Goal: Task Accomplishment & Management: Complete application form

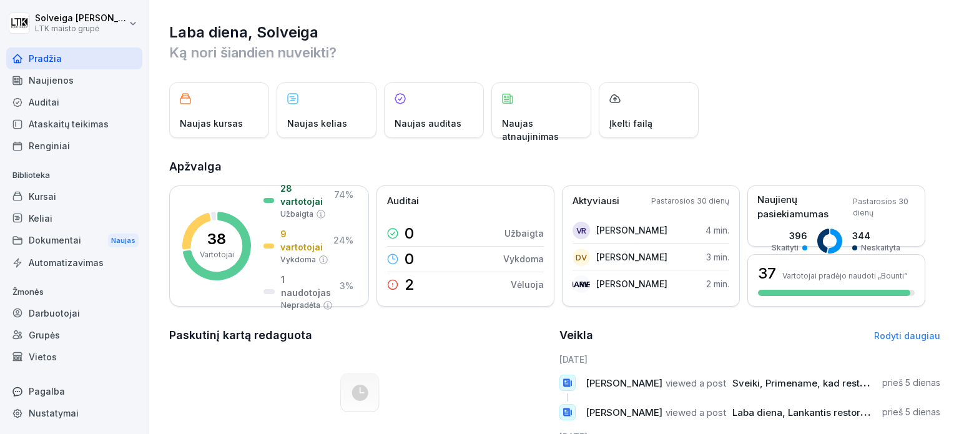
click at [97, 306] on div "Darbuotojai" at bounding box center [74, 313] width 136 height 22
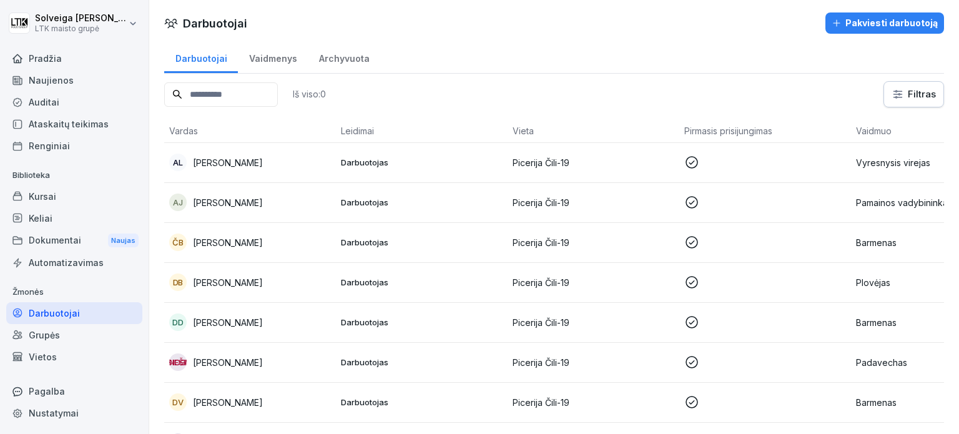
click at [861, 26] on font "Pakviesti darbuotoją" at bounding box center [891, 22] width 92 height 11
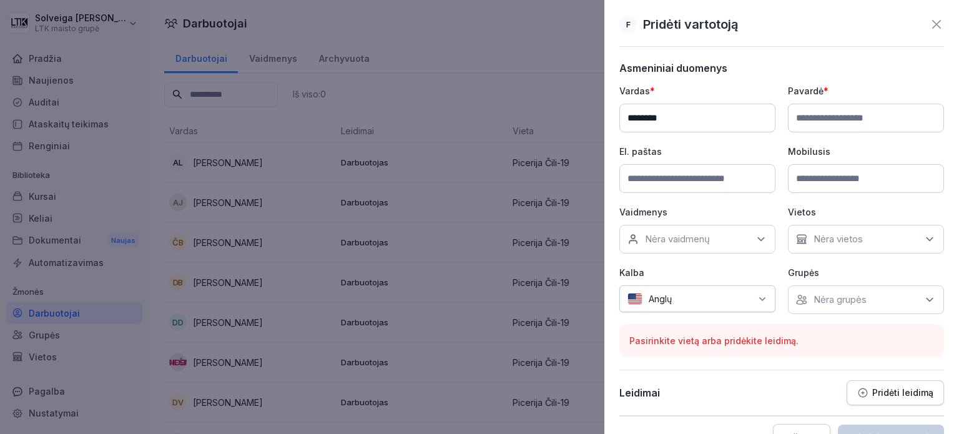
type input "********"
click at [809, 114] on input at bounding box center [866, 118] width 156 height 29
type input "******"
click at [731, 172] on input at bounding box center [697, 178] width 156 height 29
type input "**********"
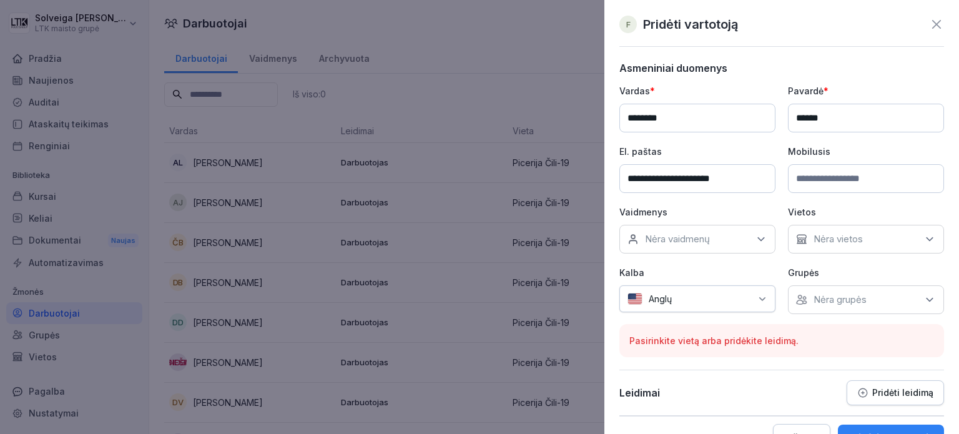
click at [837, 169] on input at bounding box center [866, 178] width 156 height 29
type input "*********"
click at [754, 239] on icon at bounding box center [760, 239] width 12 height 12
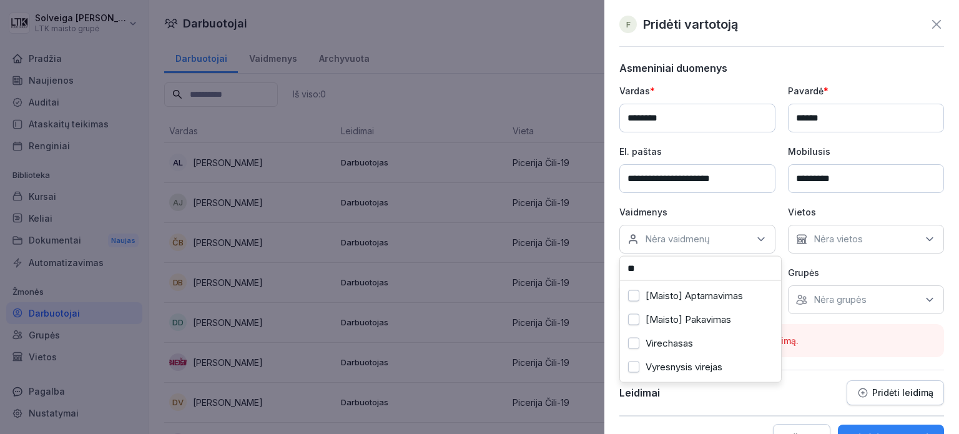
type input "**"
click at [634, 343] on button "Virechasas" at bounding box center [633, 343] width 11 height 11
click at [927, 240] on div "Nėra vietos" at bounding box center [866, 239] width 156 height 29
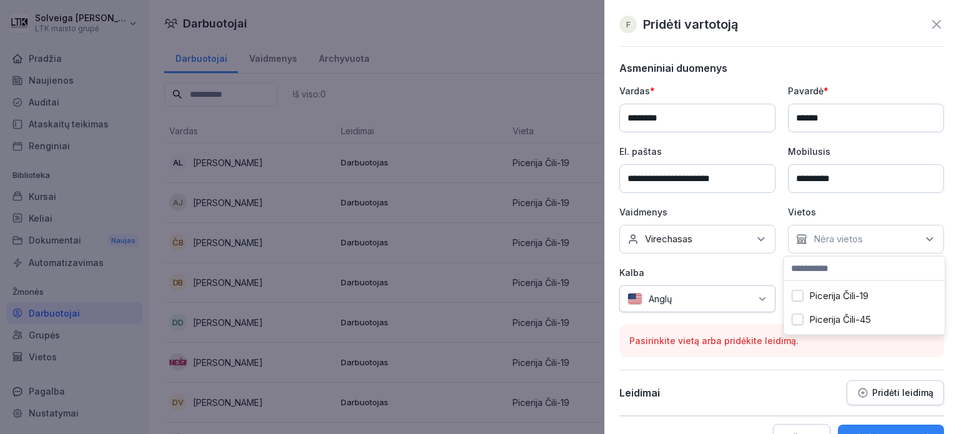
click at [799, 291] on button "Picerija Čili-19" at bounding box center [796, 295] width 11 height 11
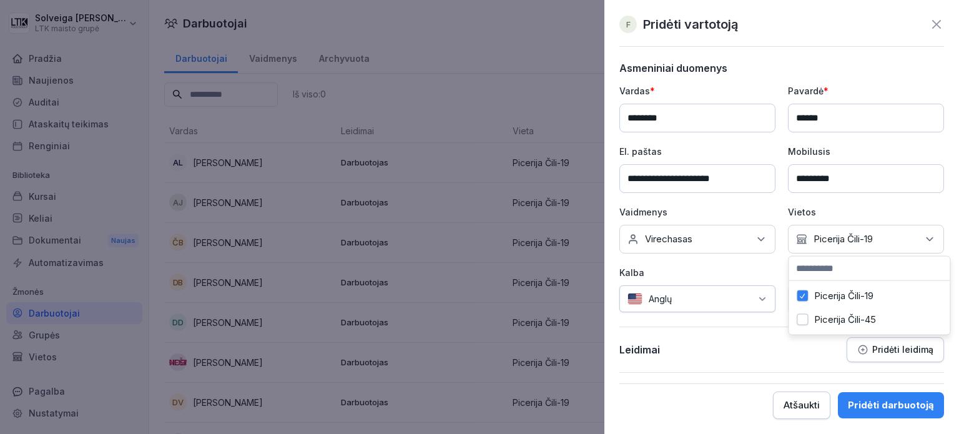
click at [764, 294] on icon at bounding box center [762, 299] width 10 height 10
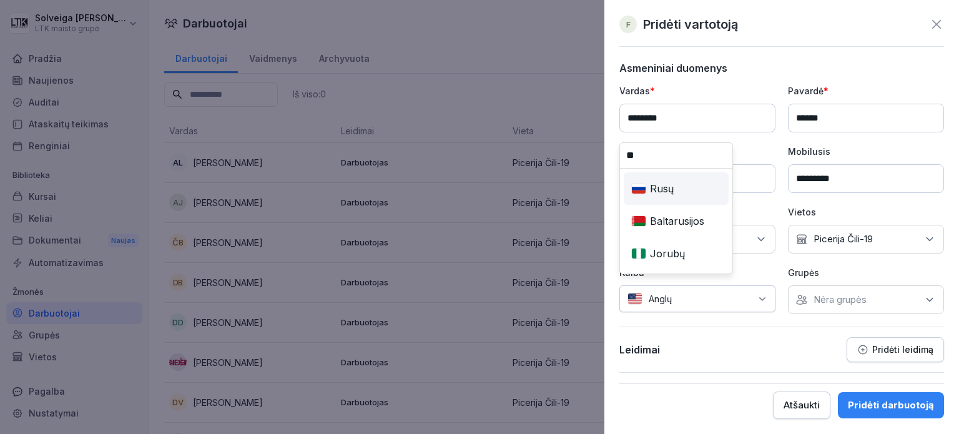
type input "**"
click at [683, 185] on div "Rusų" at bounding box center [676, 188] width 100 height 27
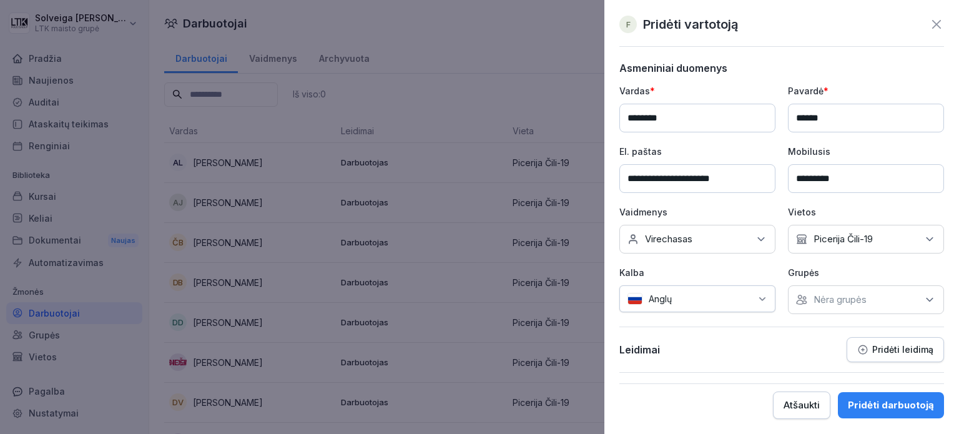
click at [913, 293] on div "Nėra grupės" at bounding box center [866, 299] width 156 height 29
click at [841, 46] on div "**********" at bounding box center [781, 217] width 354 height 434
click at [912, 401] on font "Pridėti darbuotoją" at bounding box center [890, 405] width 86 height 12
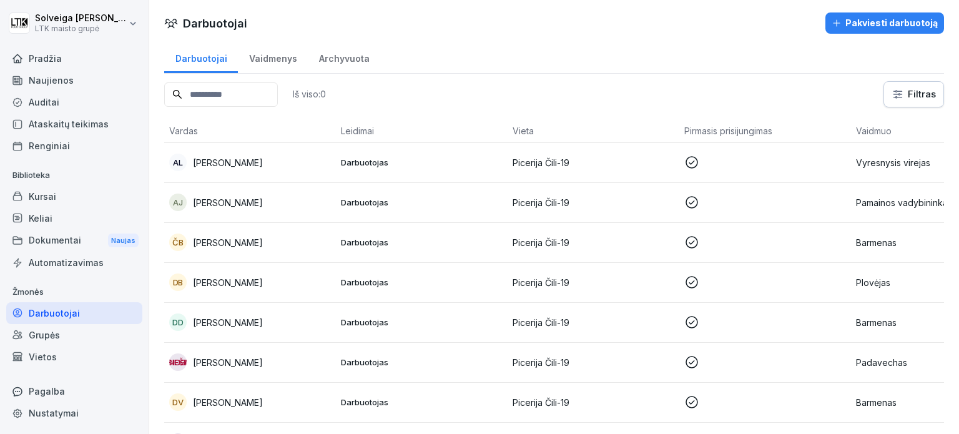
click at [205, 95] on input at bounding box center [221, 94] width 114 height 24
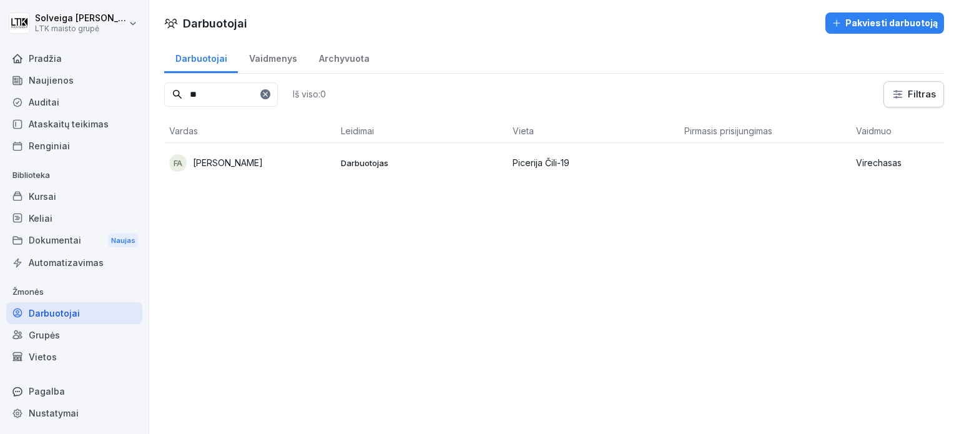
type input "**"
click at [302, 149] on td "FA [PERSON_NAME]" at bounding box center [250, 163] width 172 height 40
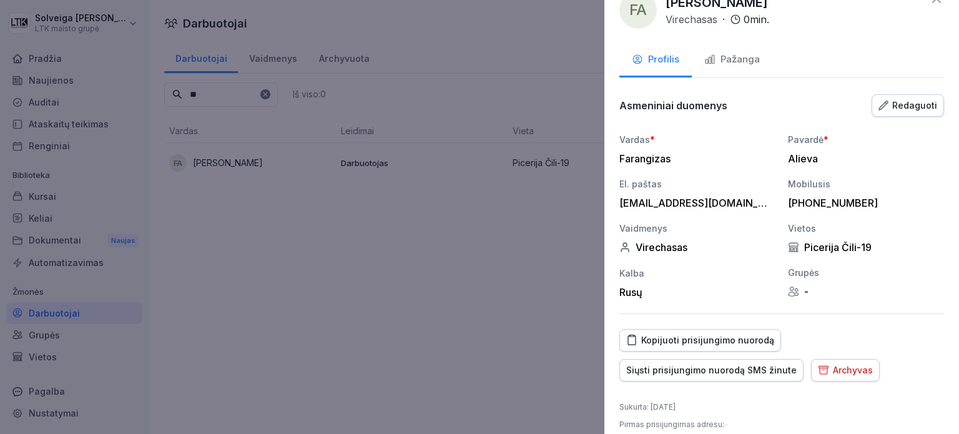
scroll to position [38, 0]
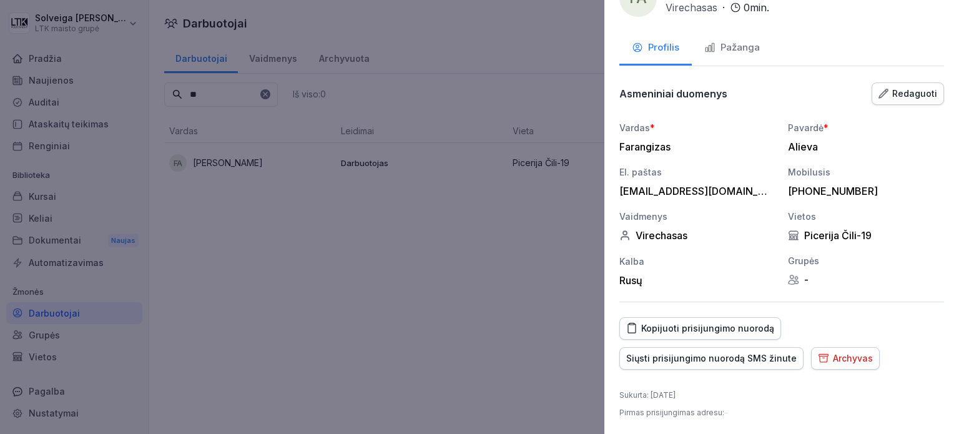
click at [761, 360] on font "Siųsti prisijungimo nuorodą SMS žinute" at bounding box center [711, 358] width 170 height 11
click at [251, 271] on div at bounding box center [479, 217] width 959 height 434
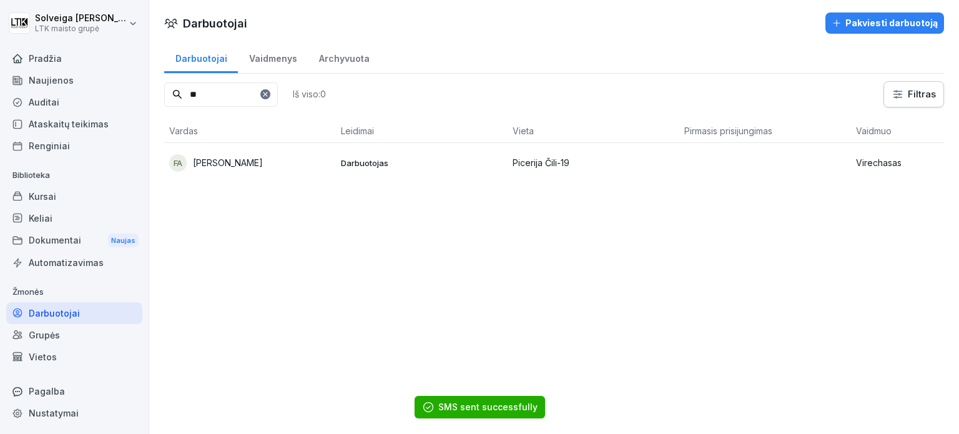
click at [72, 197] on div "Kursai" at bounding box center [74, 196] width 136 height 22
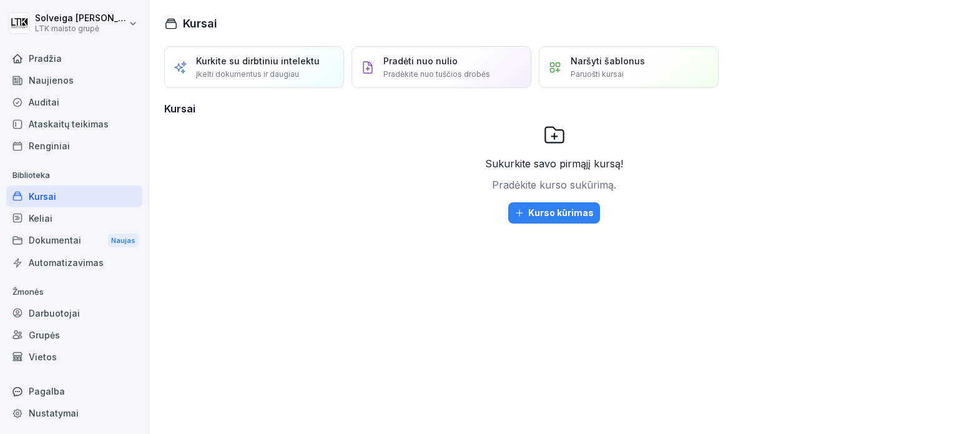
click at [65, 82] on font "Naujienos" at bounding box center [51, 80] width 45 height 11
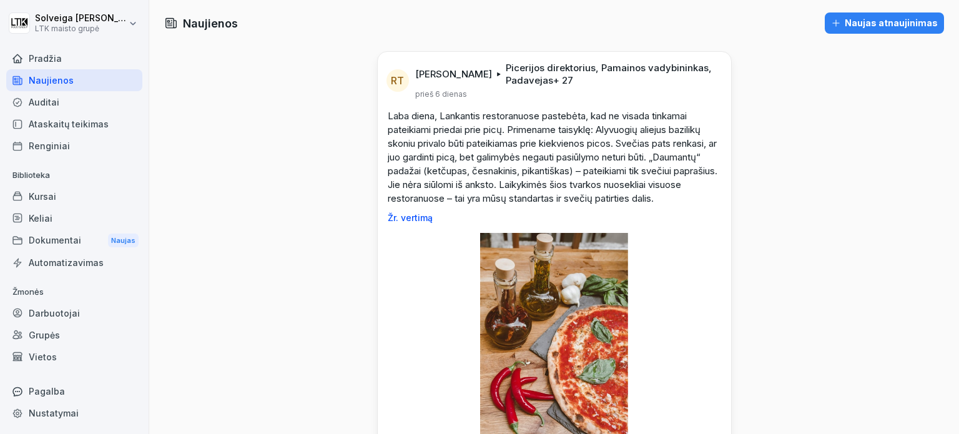
click at [62, 101] on div "Auditai" at bounding box center [74, 102] width 136 height 22
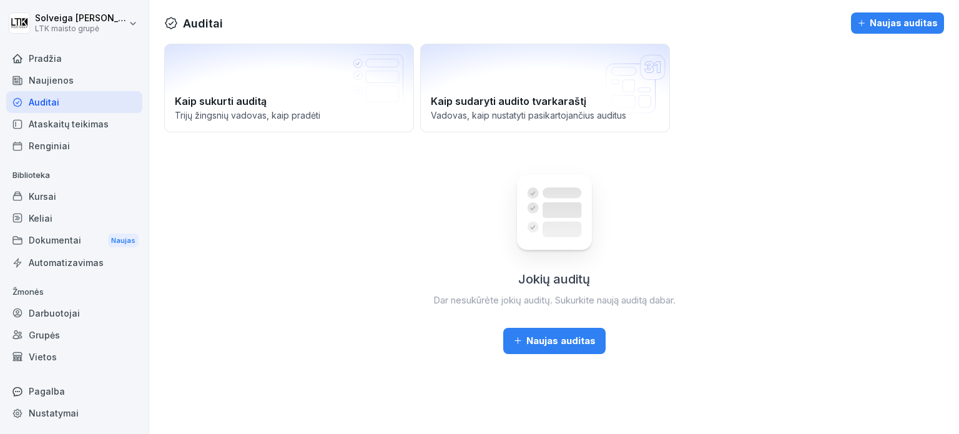
click at [77, 117] on font "Ataskaitų teikimas" at bounding box center [69, 123] width 80 height 13
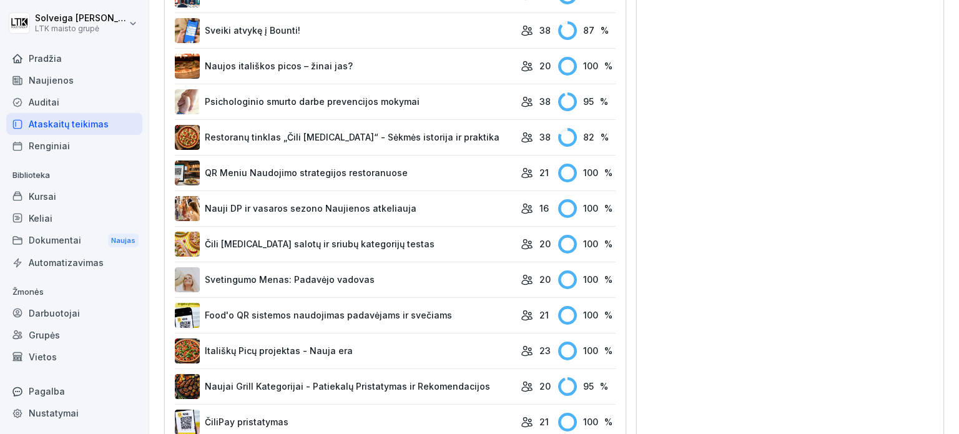
scroll to position [554, 0]
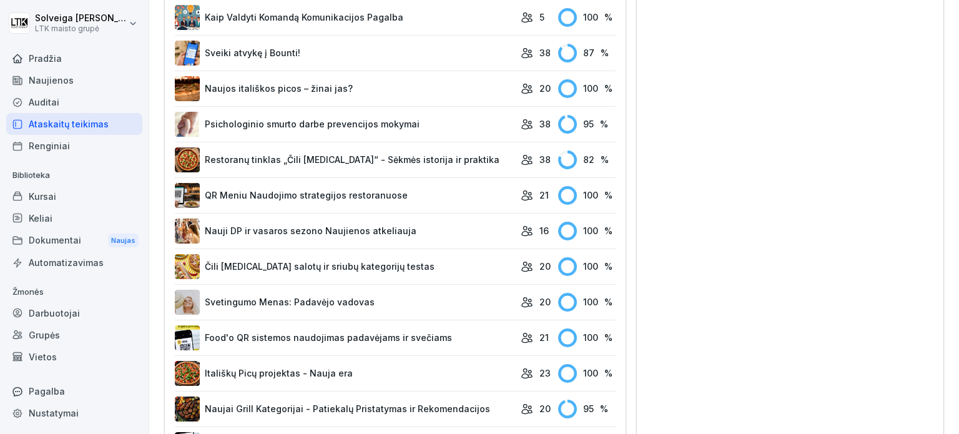
click at [407, 119] on font "Psichologinio smurto darbe prevencijos mokymai" at bounding box center [312, 124] width 215 height 11
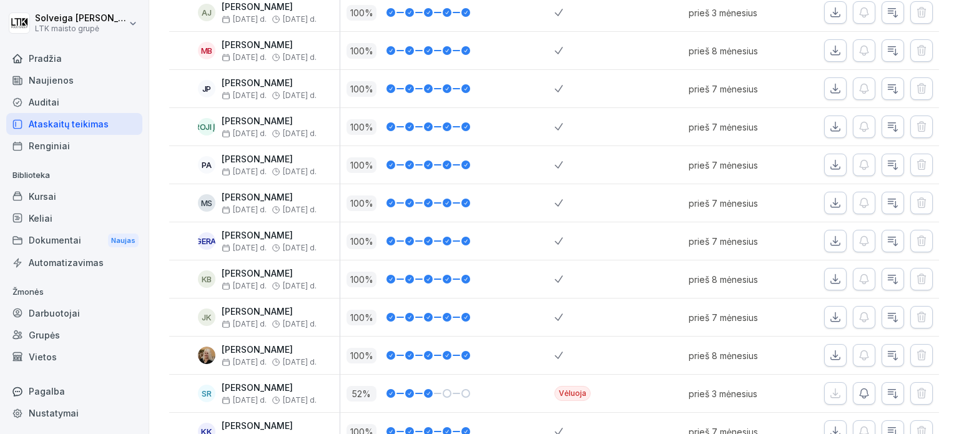
scroll to position [562, 0]
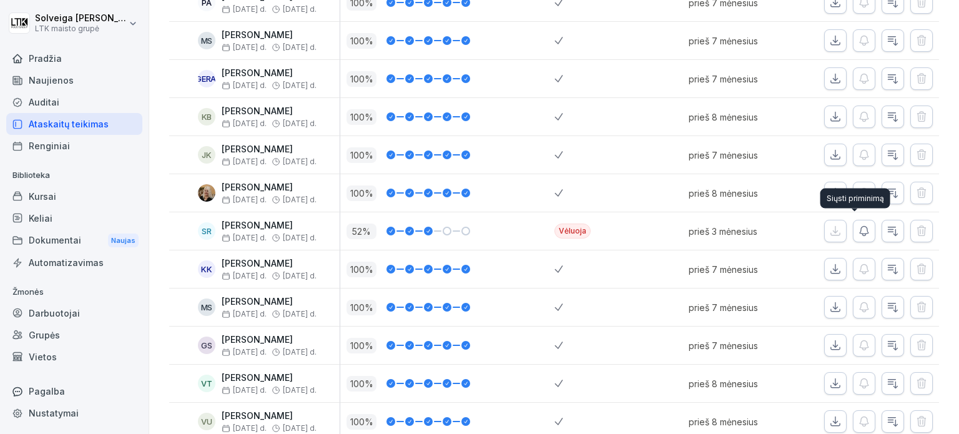
click at [857, 225] on icon "button" at bounding box center [863, 231] width 12 height 12
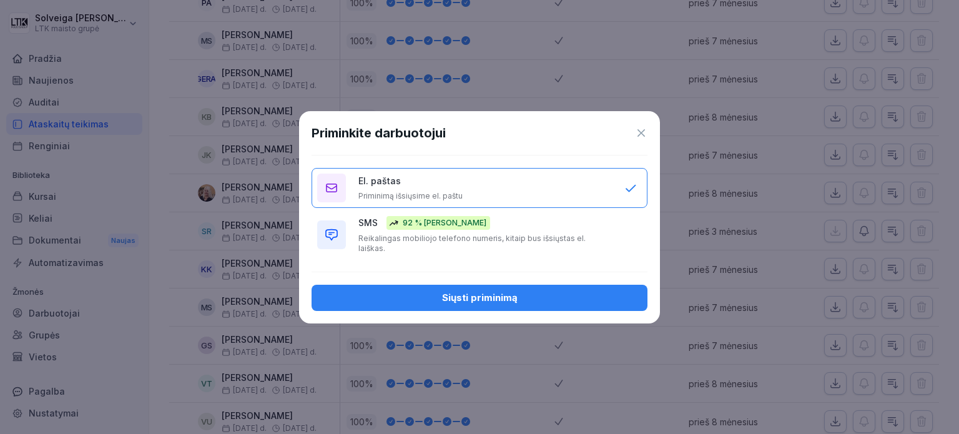
click at [537, 291] on div "Siųsti priminimą" at bounding box center [479, 298] width 316 height 14
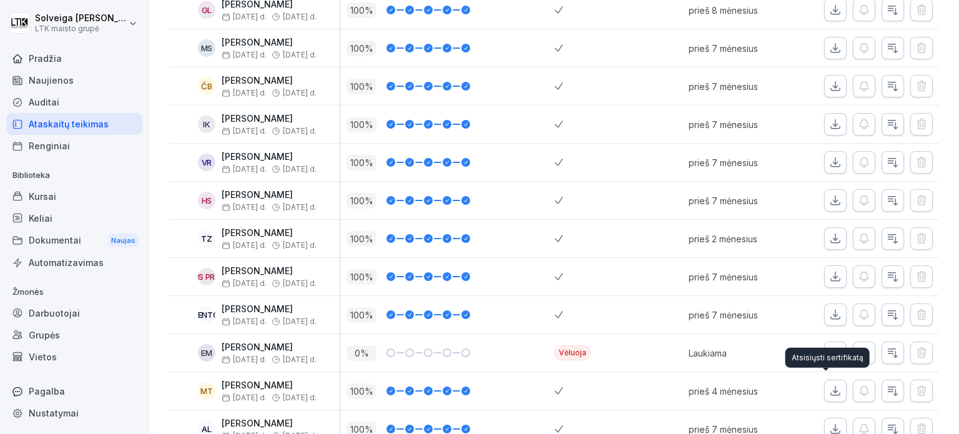
scroll to position [1186, 0]
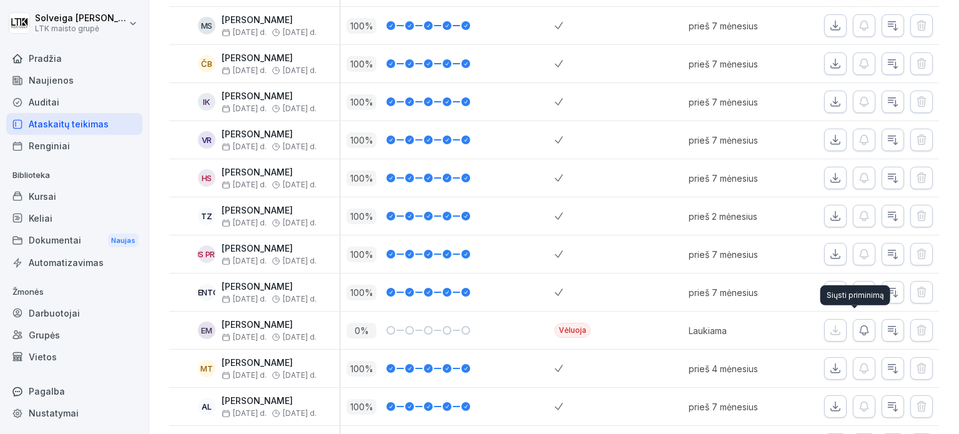
click at [857, 324] on icon "button" at bounding box center [863, 330] width 12 height 12
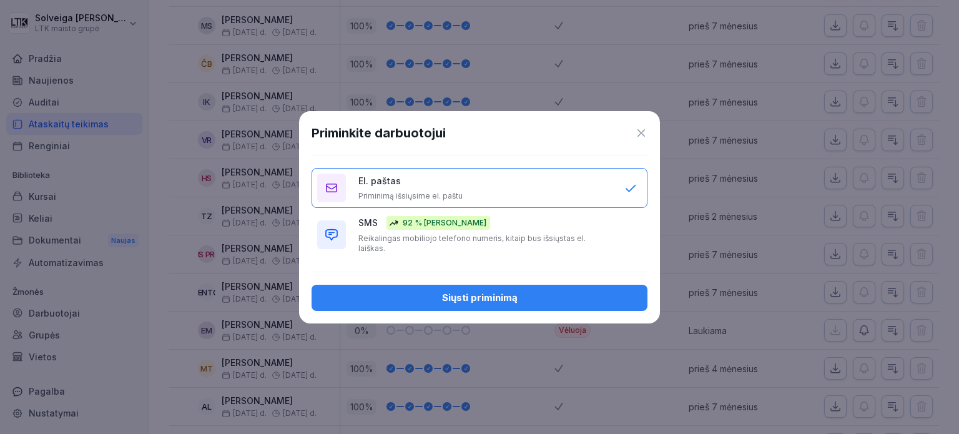
click at [550, 291] on div "Siųsti priminimą" at bounding box center [479, 298] width 316 height 14
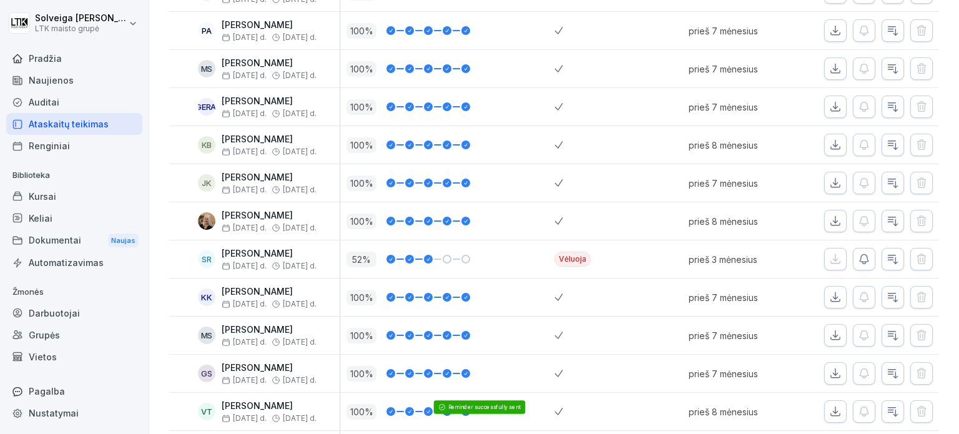
scroll to position [529, 0]
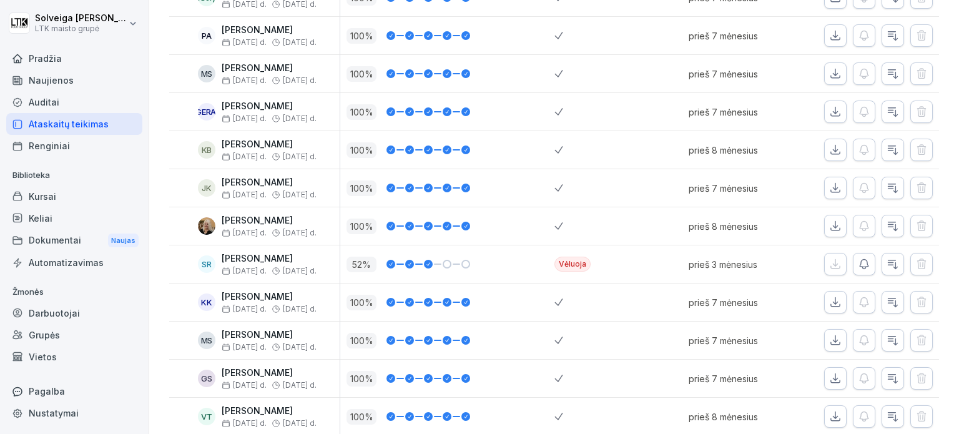
click at [859, 264] on icon "button" at bounding box center [863, 264] width 9 height 9
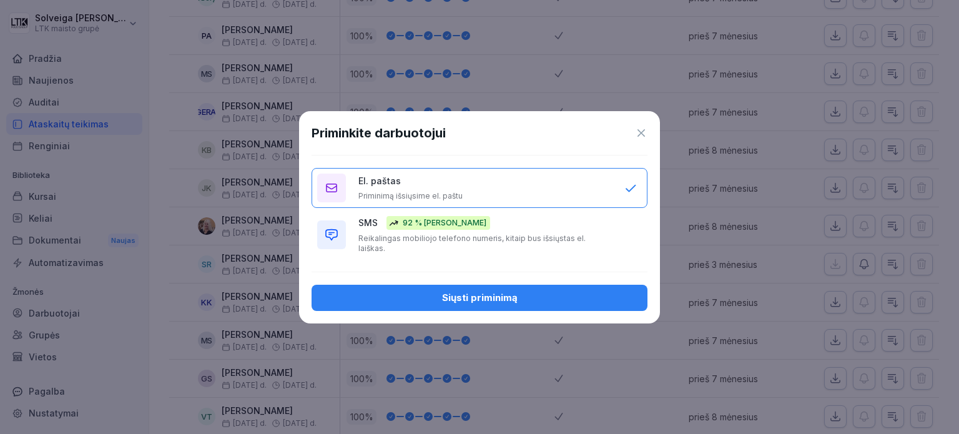
click at [482, 194] on div "El. paštas Priminimą išsiųsime el. paštu" at bounding box center [484, 187] width 253 height 27
click at [564, 285] on button "Siųsti priminimą" at bounding box center [479, 298] width 336 height 26
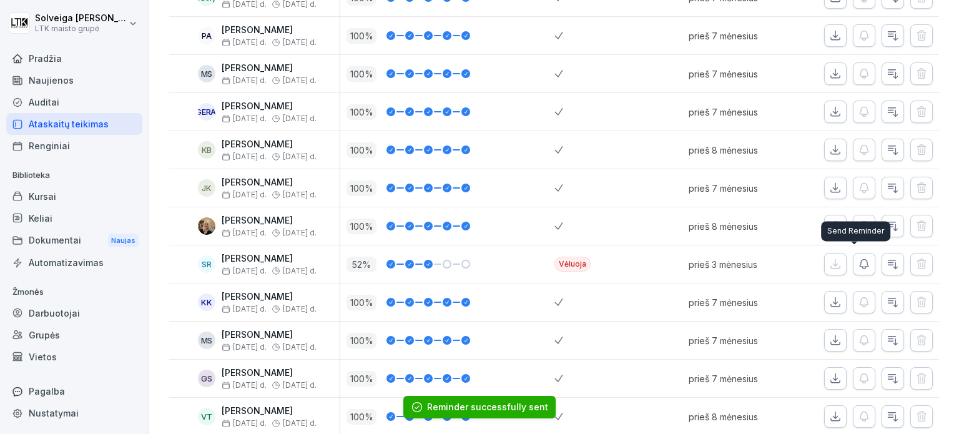
click at [857, 265] on icon "button" at bounding box center [863, 264] width 12 height 12
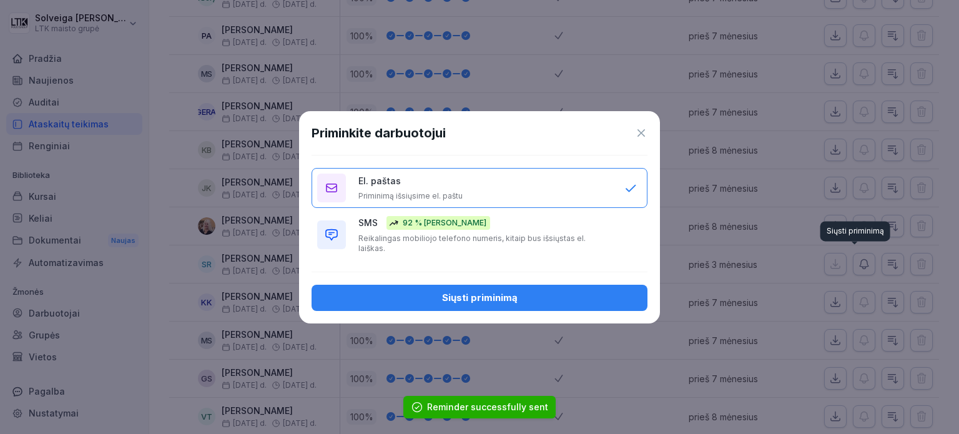
click at [472, 242] on font "Reikalingas mobiliojo telefono numeris, kitaip bus išsiųstas el. laiškas." at bounding box center [471, 242] width 227 height 19
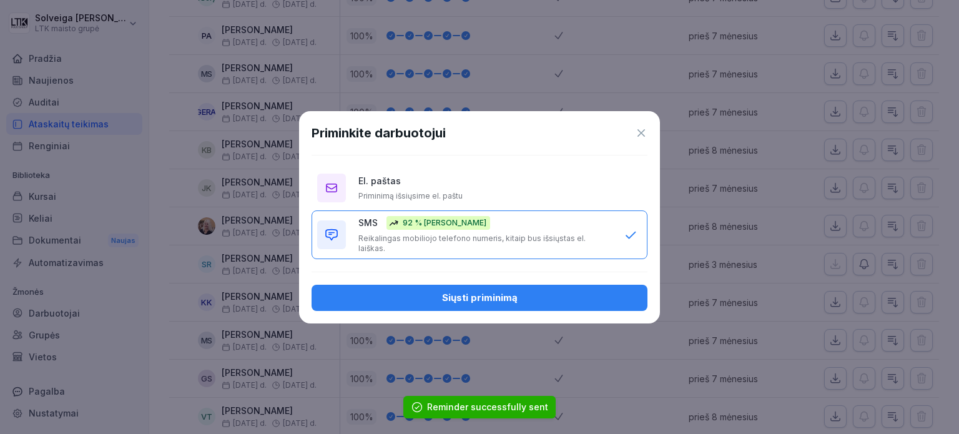
click at [527, 299] on div "Siųsti priminimą" at bounding box center [479, 298] width 316 height 14
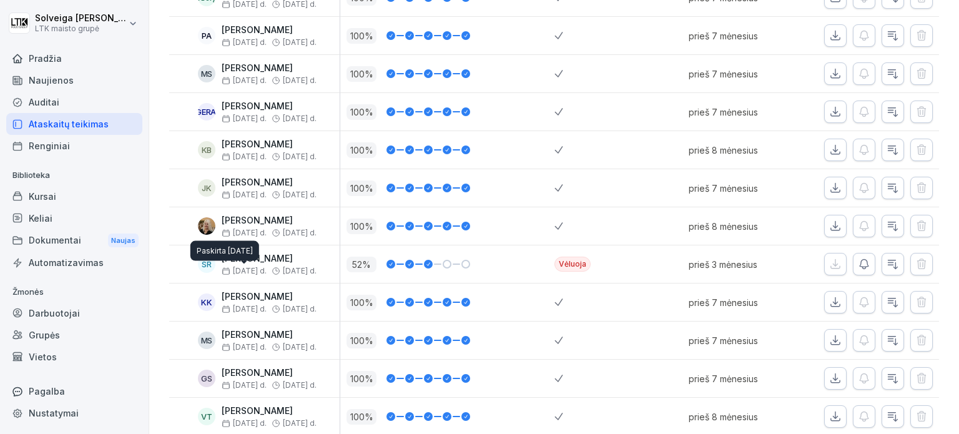
click at [246, 257] on div "Paskirta [DATE] Paskirta [DATE]" at bounding box center [224, 251] width 69 height 20
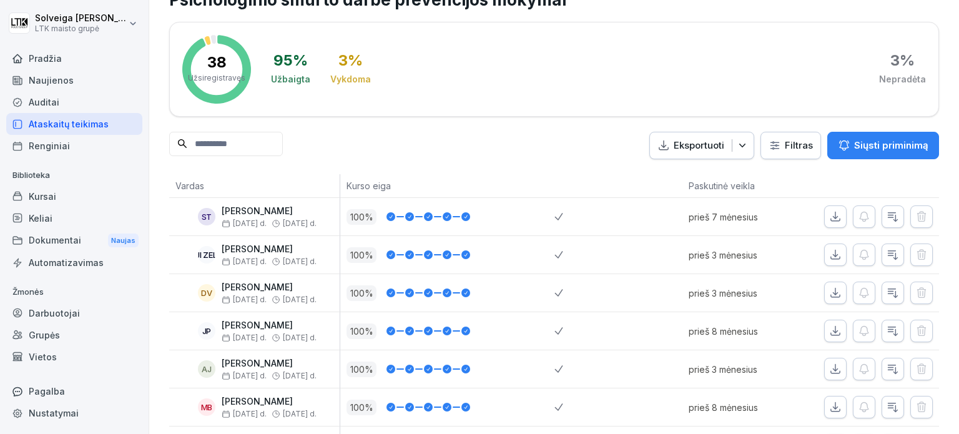
scroll to position [0, 0]
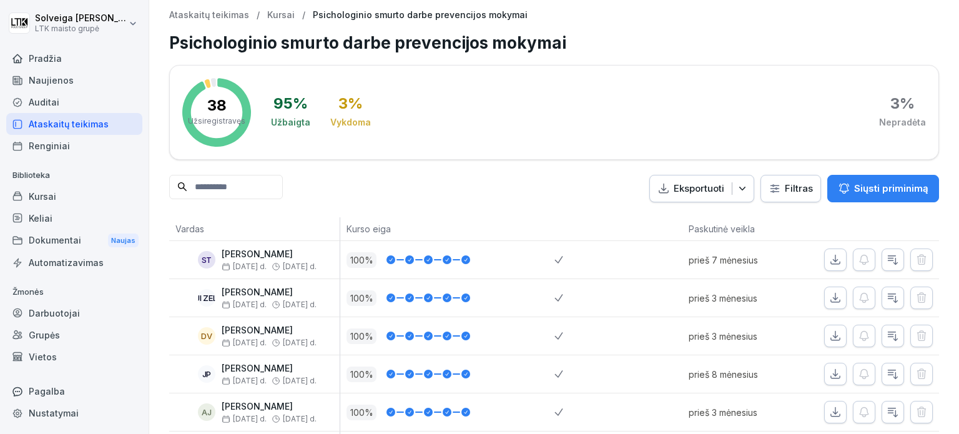
click at [57, 102] on font "Auditai" at bounding box center [44, 102] width 31 height 11
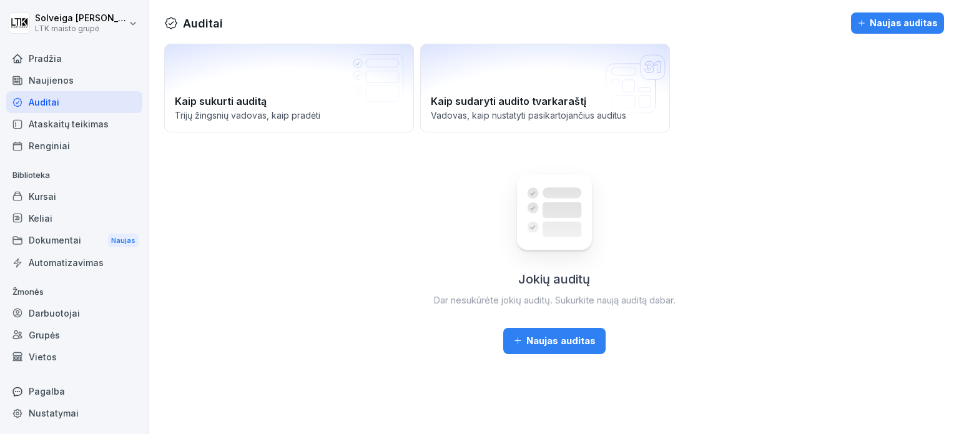
click at [62, 117] on div "Ataskaitų teikimas" at bounding box center [74, 124] width 136 height 22
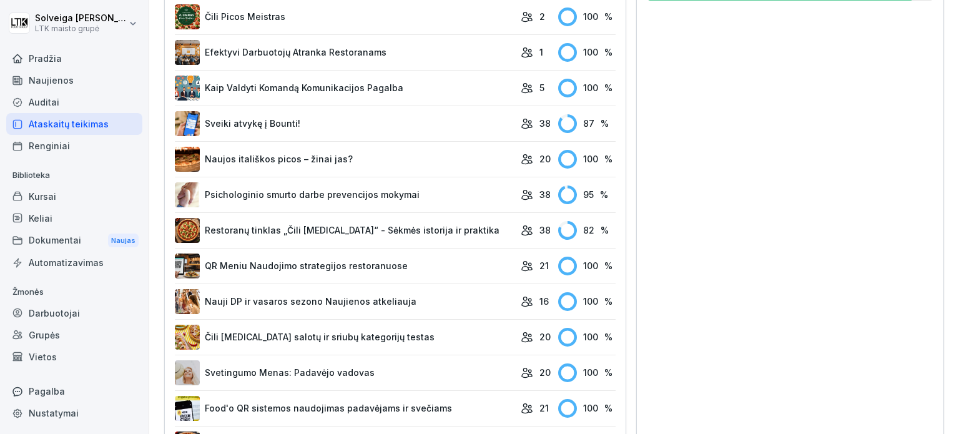
scroll to position [499, 0]
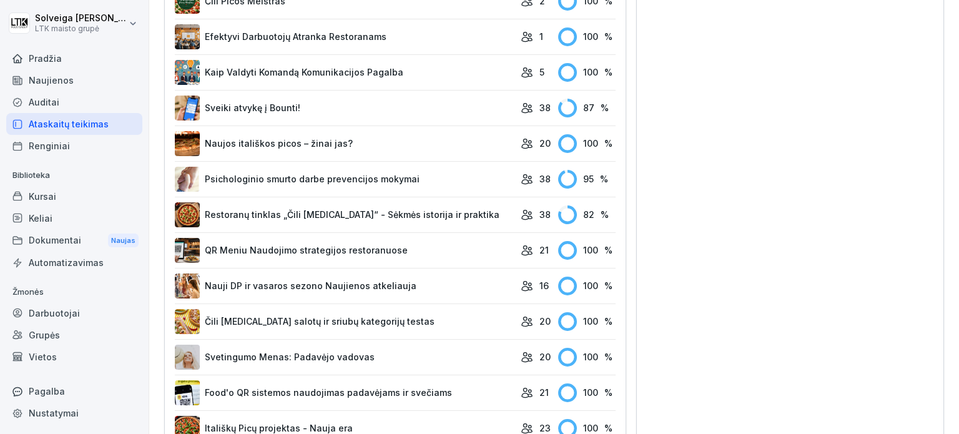
click at [341, 178] on font "Psichologinio smurto darbe prevencijos mokymai" at bounding box center [312, 178] width 215 height 11
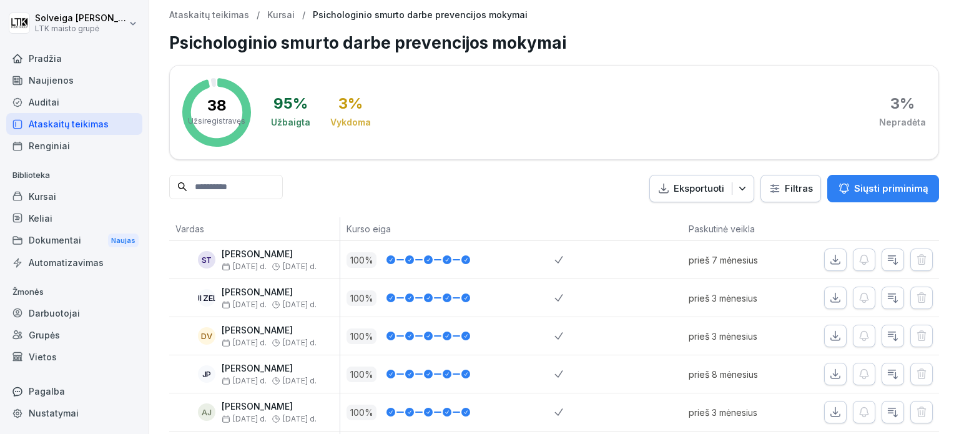
click at [62, 57] on div "Pradžia" at bounding box center [74, 58] width 136 height 22
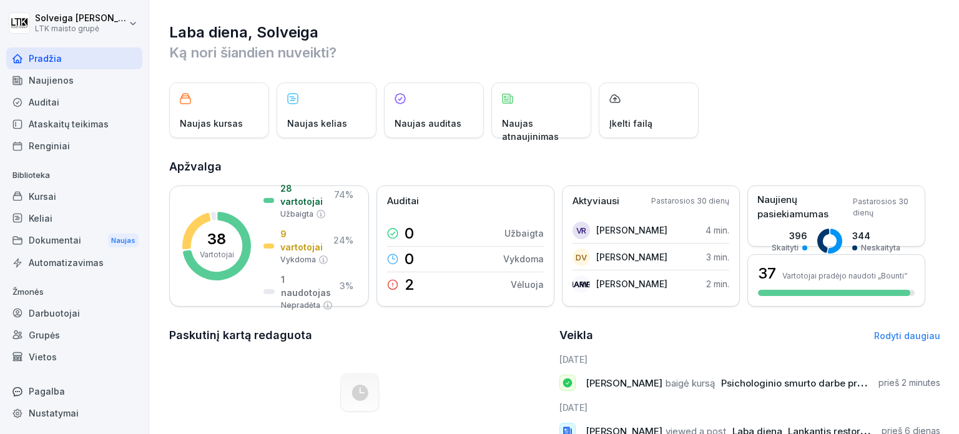
click at [67, 196] on div "Kursai" at bounding box center [74, 196] width 136 height 22
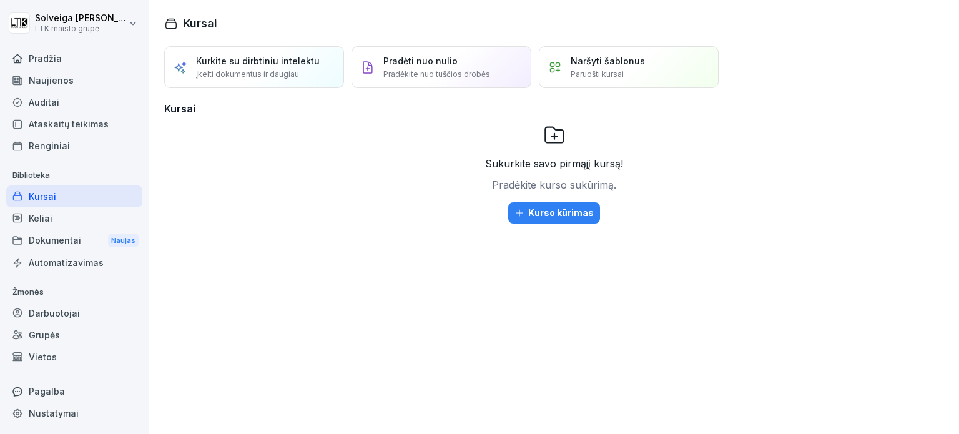
click at [79, 310] on div "Darbuotojai" at bounding box center [74, 313] width 136 height 22
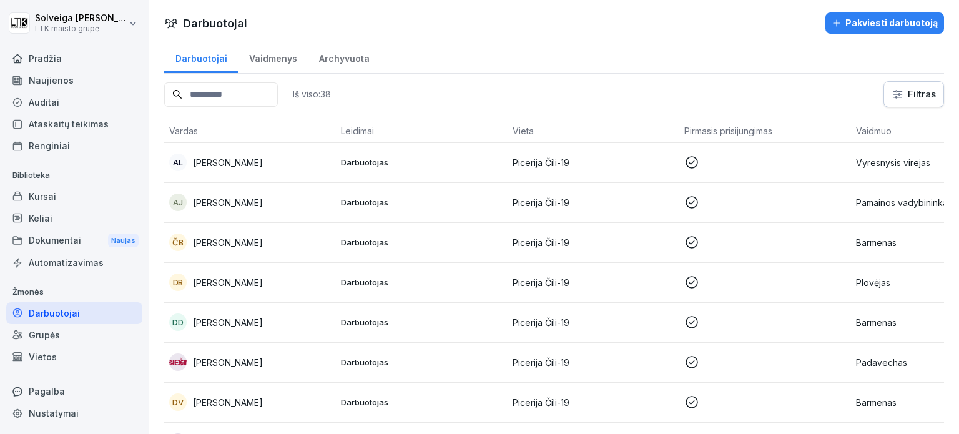
click at [846, 17] on font "Pakviesti darbuotoją" at bounding box center [891, 22] width 92 height 11
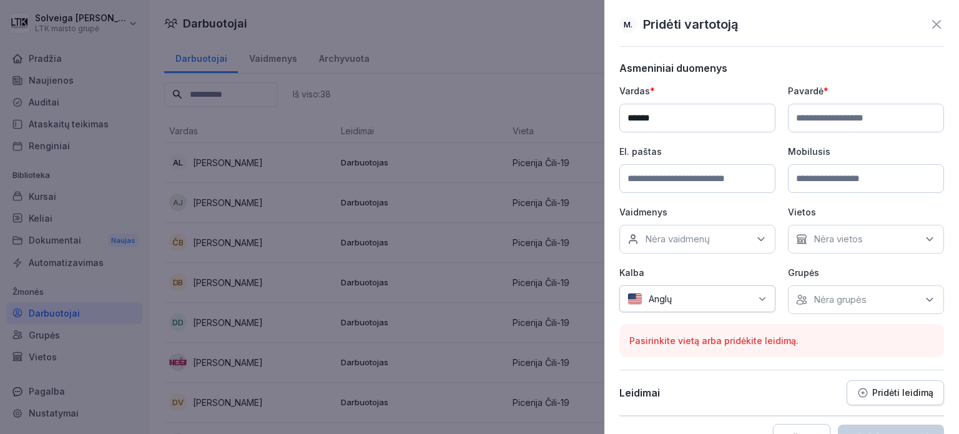
type input "******"
click at [821, 108] on input at bounding box center [866, 118] width 156 height 29
type input "*********"
click at [721, 169] on input at bounding box center [697, 178] width 156 height 29
type input "**********"
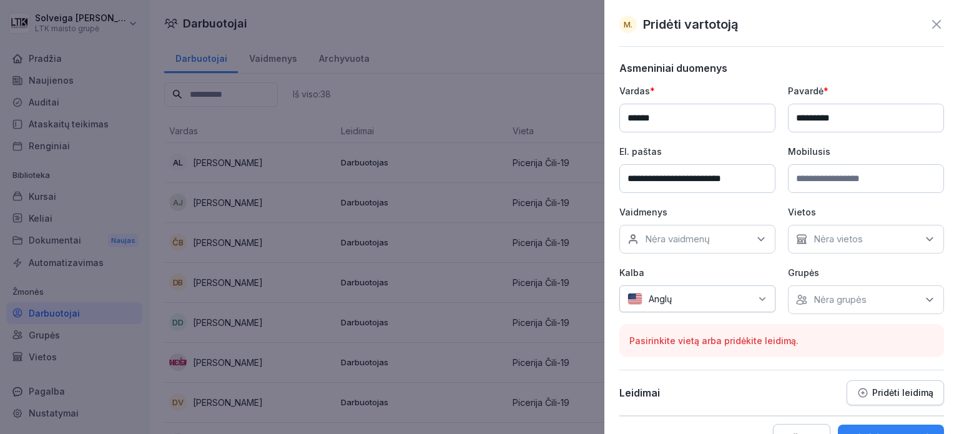
click at [853, 173] on input at bounding box center [866, 178] width 156 height 29
drag, startPoint x: 749, startPoint y: 290, endPoint x: 754, endPoint y: 303, distance: 13.8
click at [749, 290] on div "Anglų" at bounding box center [697, 298] width 156 height 27
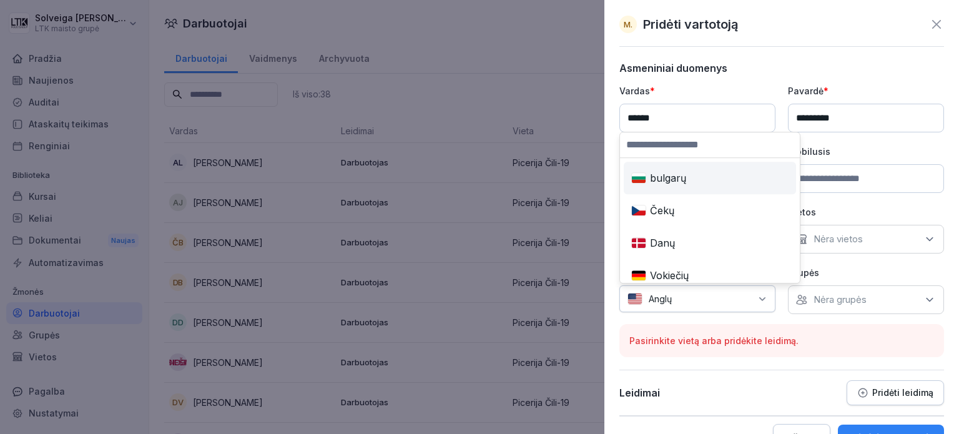
click at [708, 144] on input at bounding box center [710, 144] width 180 height 25
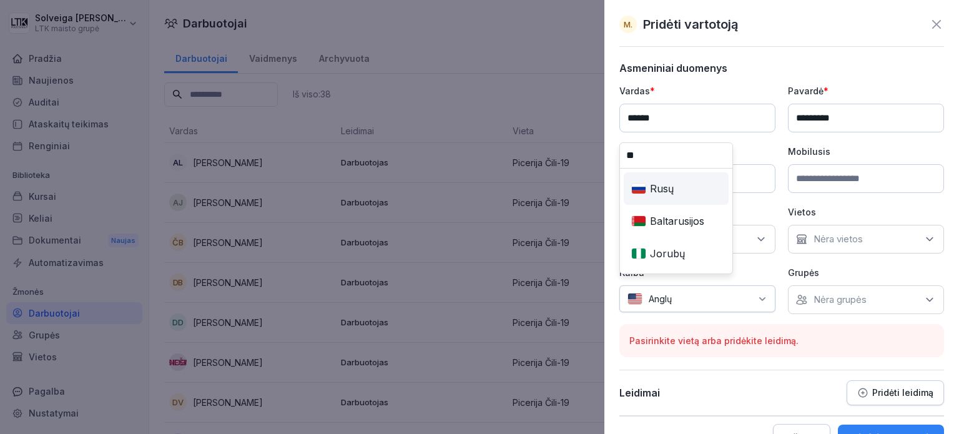
type input "**"
click at [710, 183] on div "Rusų" at bounding box center [676, 188] width 100 height 27
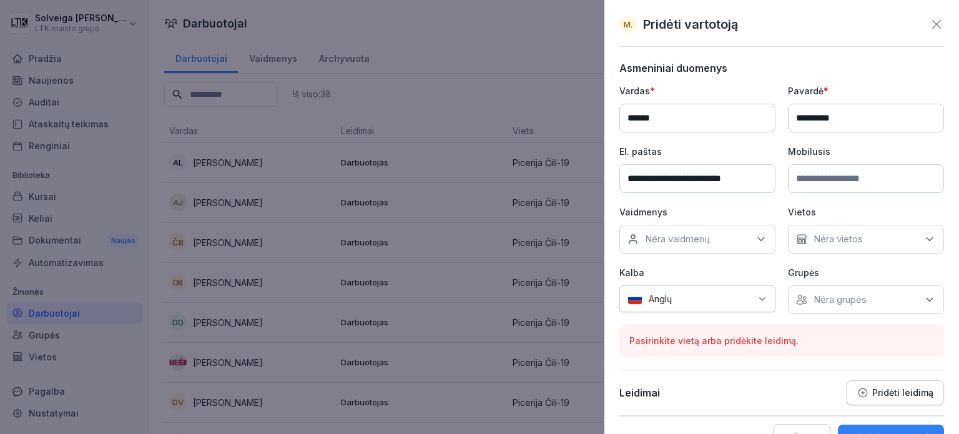
click at [726, 240] on div "Nėra vaidmenų" at bounding box center [697, 239] width 156 height 29
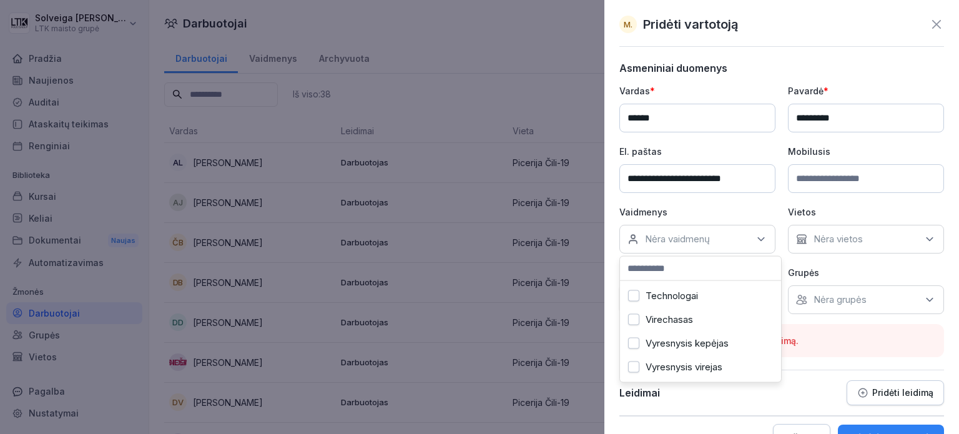
scroll to position [394, 0]
click at [637, 314] on button "Virechasas" at bounding box center [633, 319] width 11 height 11
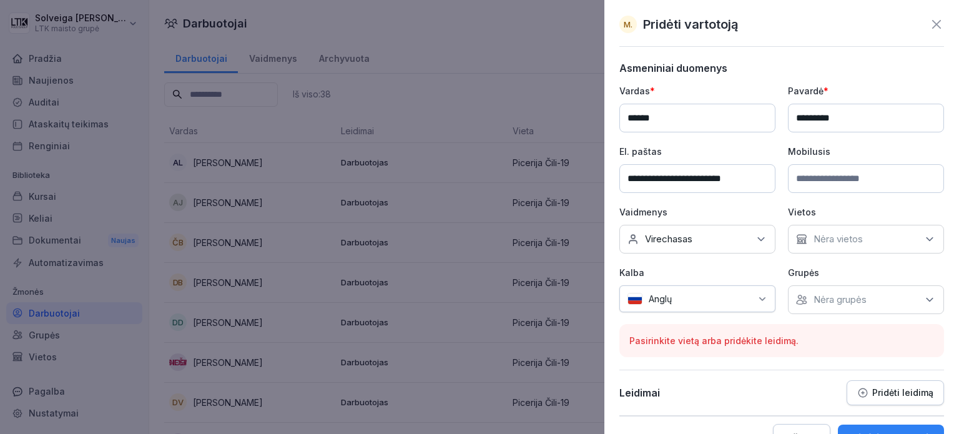
click at [789, 29] on div "M. Pridėti vartotoją" at bounding box center [781, 24] width 325 height 19
click at [748, 297] on div "Anglų" at bounding box center [697, 298] width 156 height 27
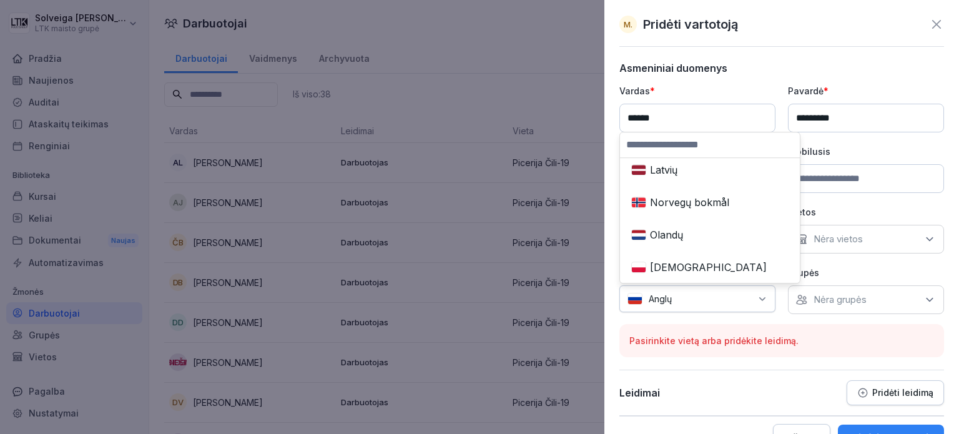
scroll to position [0, 0]
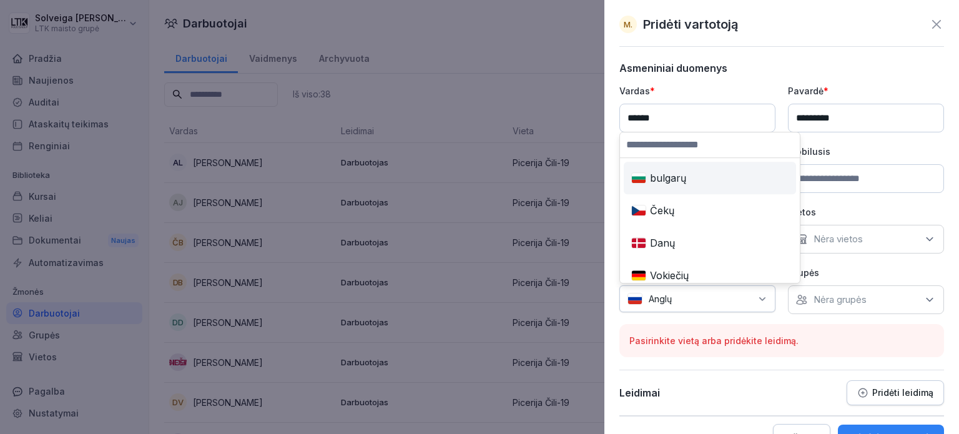
click at [672, 144] on input at bounding box center [710, 144] width 180 height 25
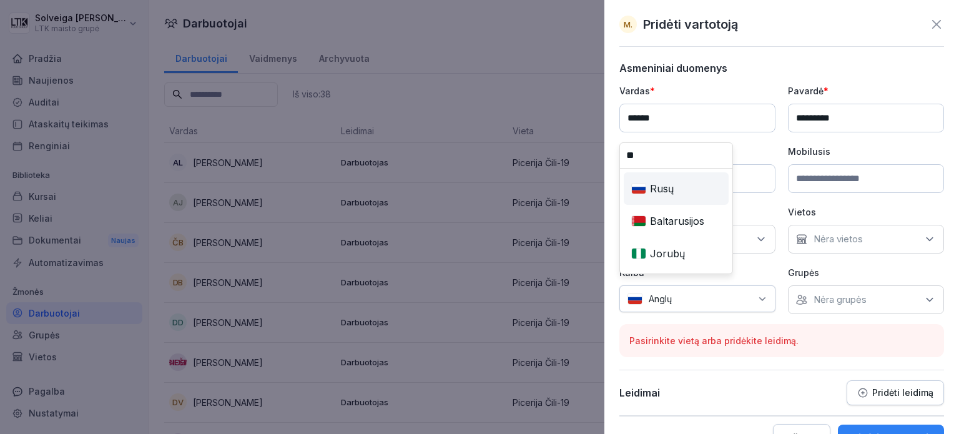
type input "**"
click at [674, 184] on div "Rusų" at bounding box center [676, 188] width 100 height 27
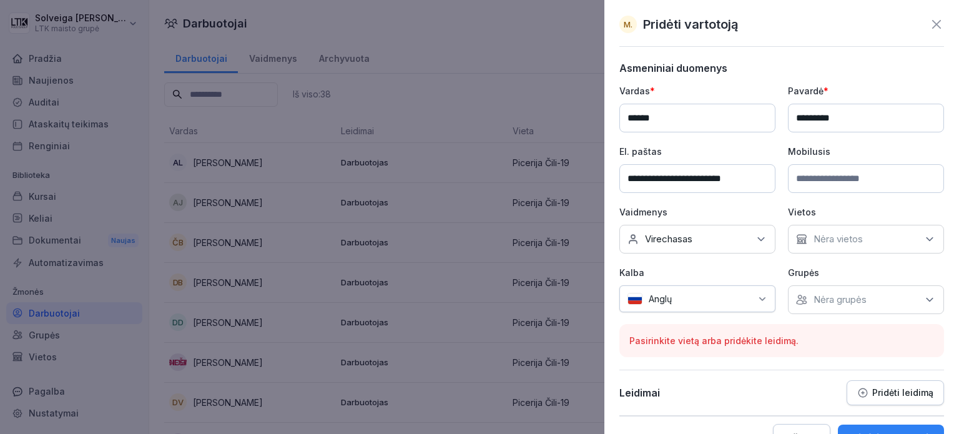
click at [877, 238] on div "Nėra vietos" at bounding box center [866, 239] width 156 height 29
click at [799, 293] on button "Picerija Čili-19" at bounding box center [796, 295] width 11 height 11
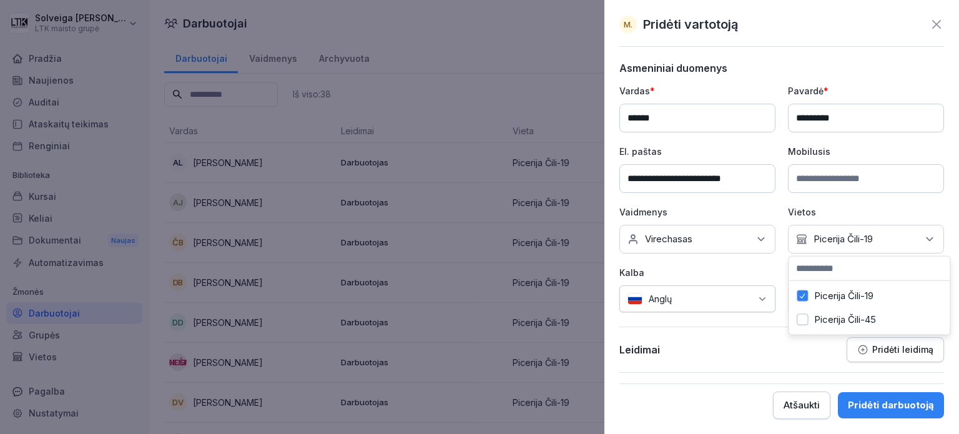
click at [726, 237] on div "Nėra vaidmenų Virechasas" at bounding box center [697, 239] width 156 height 29
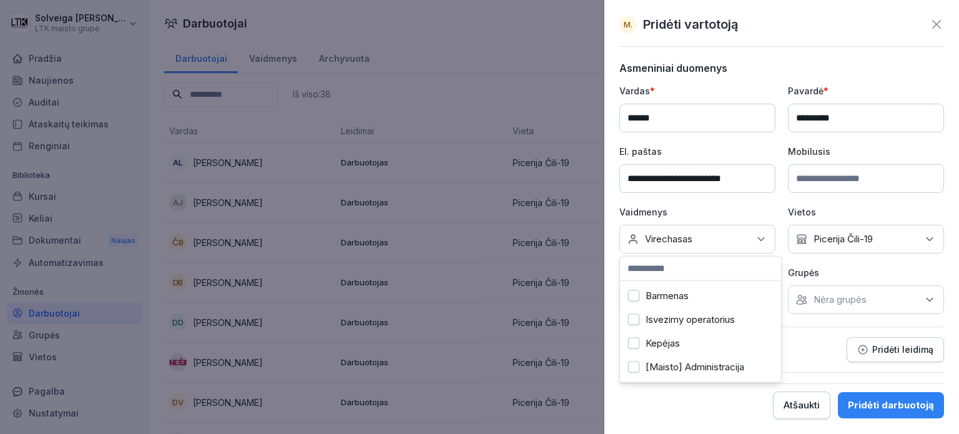
click at [715, 268] on input at bounding box center [700, 268] width 161 height 24
click at [635, 292] on button "Kepėjas" at bounding box center [633, 295] width 11 height 11
type input "*"
type input "**"
click at [636, 341] on button "Virechasas" at bounding box center [633, 343] width 11 height 11
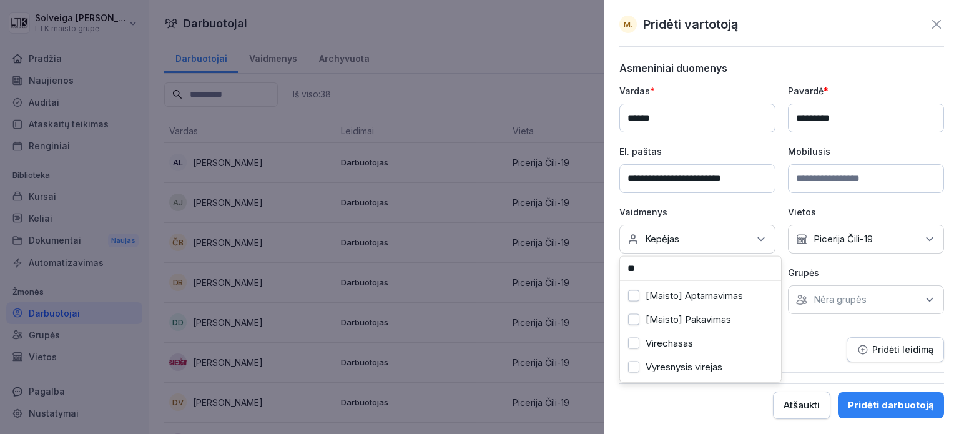
click at [874, 172] on input at bounding box center [866, 178] width 156 height 29
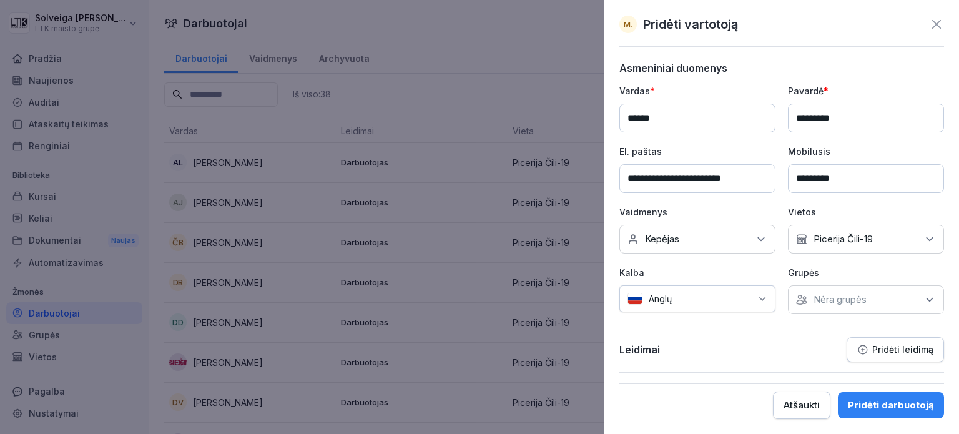
type input "*********"
click at [771, 303] on div "Anglų" at bounding box center [697, 298] width 156 height 27
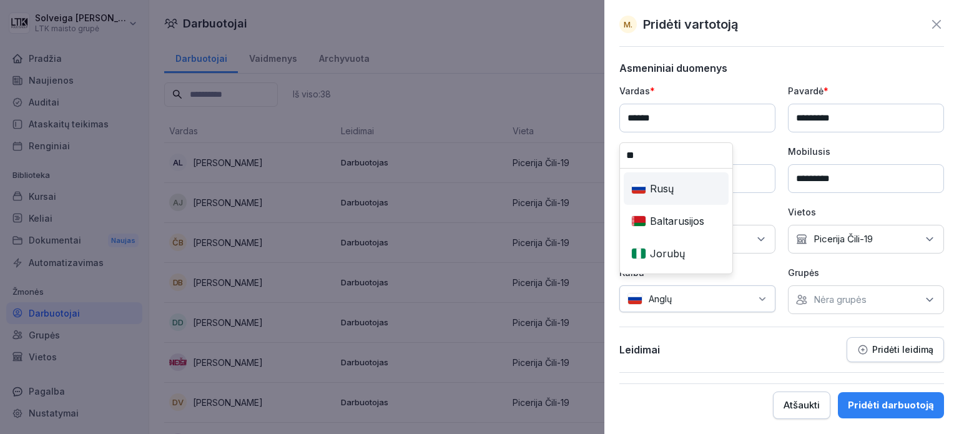
type input "**"
click at [681, 190] on div "Rusų" at bounding box center [676, 188] width 100 height 27
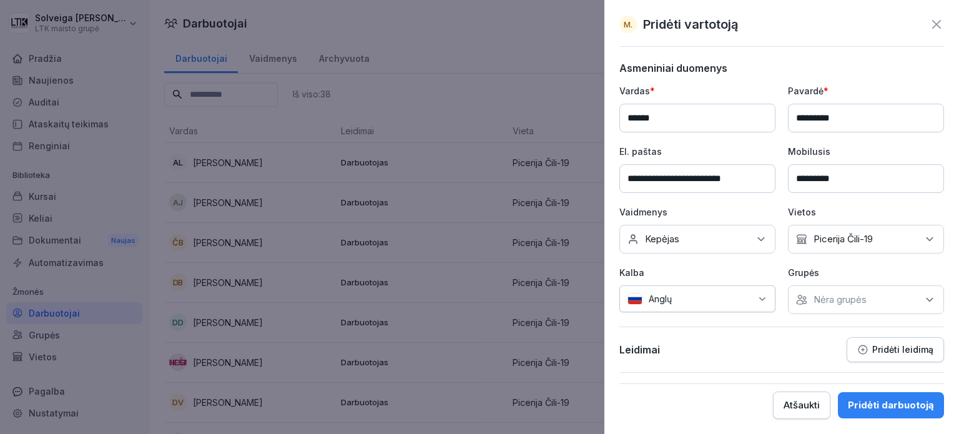
click at [904, 349] on font "Pridėti leidimą" at bounding box center [902, 349] width 61 height 11
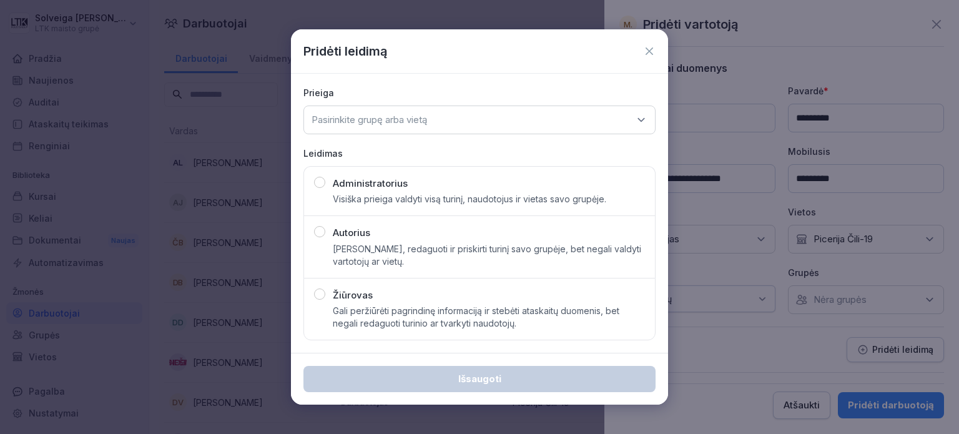
click at [643, 54] on icon at bounding box center [649, 51] width 12 height 12
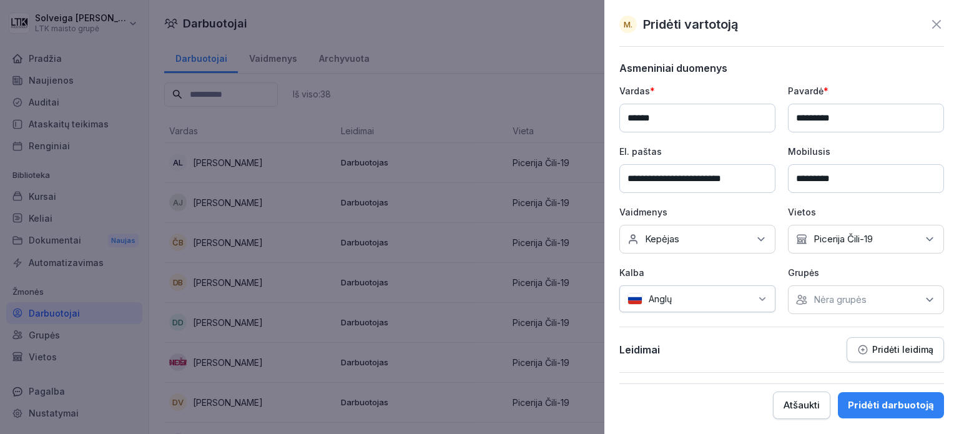
click at [882, 406] on font "Pridėti darbuotoją" at bounding box center [890, 405] width 86 height 12
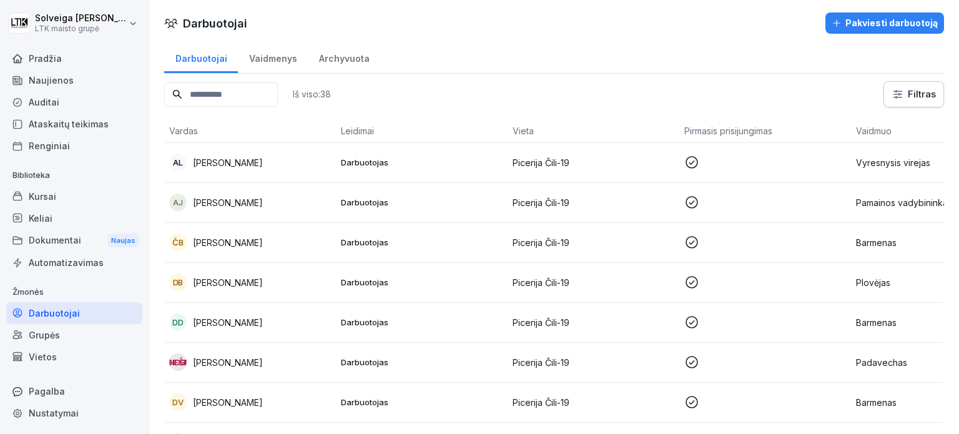
click at [231, 87] on input at bounding box center [221, 94] width 114 height 24
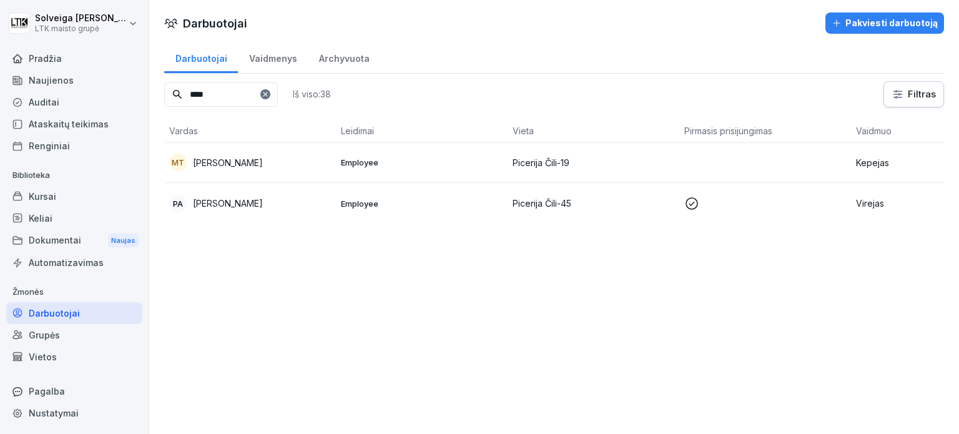
type input "****"
click at [886, 151] on td "Kepėjas" at bounding box center [937, 163] width 172 height 40
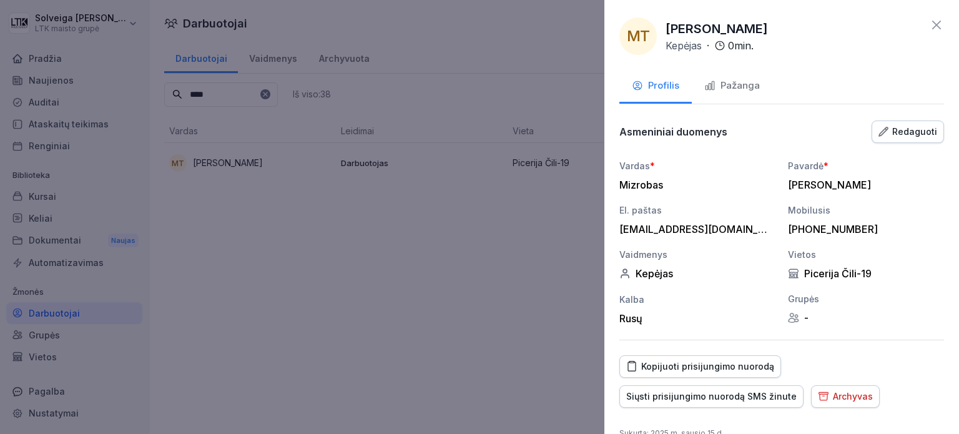
scroll to position [38, 0]
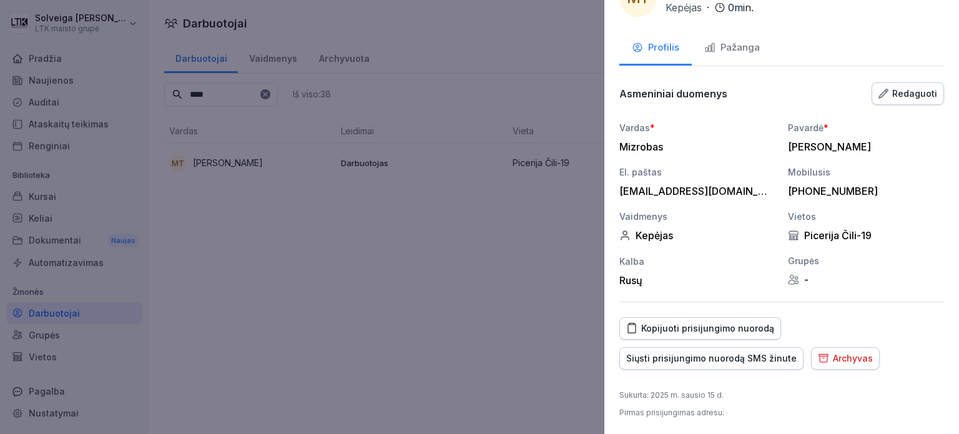
click at [758, 356] on font "Siųsti prisijungimo nuorodą SMS žinute" at bounding box center [711, 358] width 170 height 11
click at [243, 264] on div at bounding box center [479, 217] width 959 height 434
